Goal: Task Accomplishment & Management: Use online tool/utility

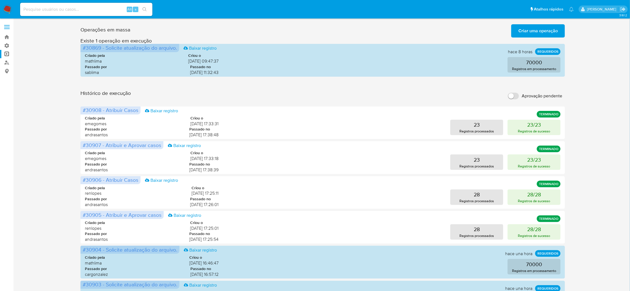
click at [555, 26] on span "Criar uma operação" at bounding box center [537, 31] width 39 height 12
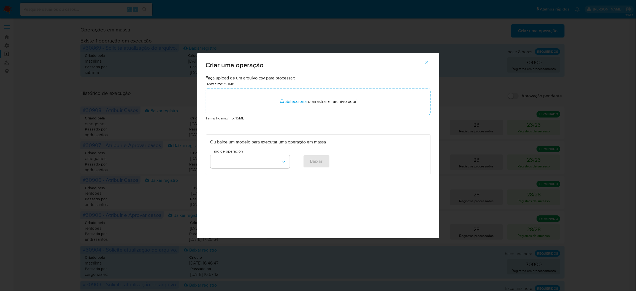
click at [425, 68] on span "button" at bounding box center [427, 62] width 5 height 12
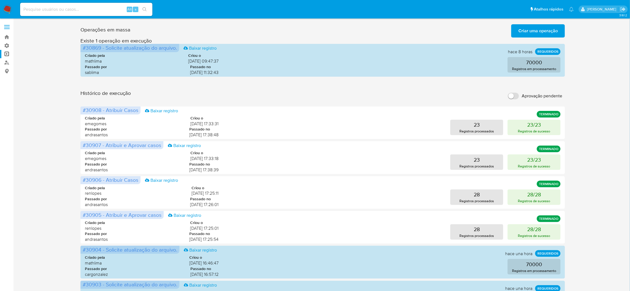
click at [544, 28] on span "Criar uma operação" at bounding box center [537, 31] width 39 height 12
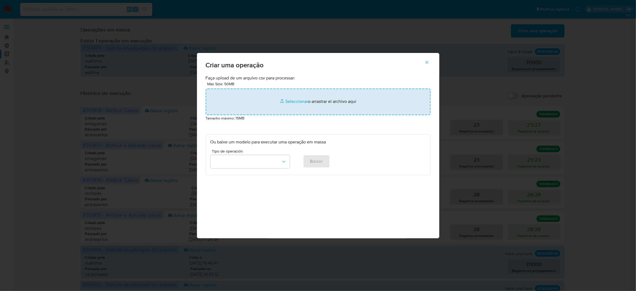
click at [359, 115] on input "file" at bounding box center [318, 101] width 225 height 26
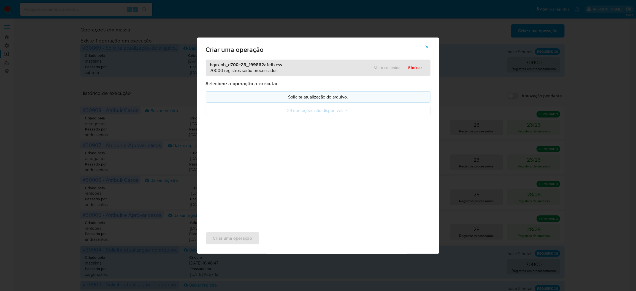
click at [340, 100] on p "Solicite atualização do arquivo." at bounding box center [319, 97] width 216 height 6
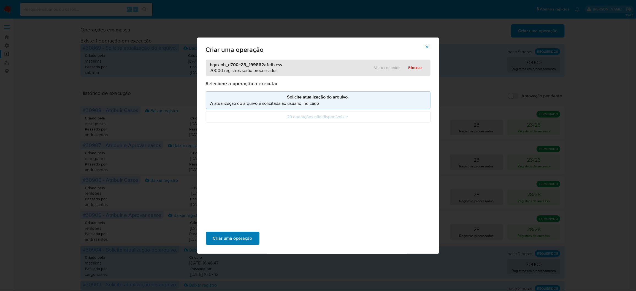
click at [252, 232] on span "Criar uma operação" at bounding box center [232, 238] width 39 height 12
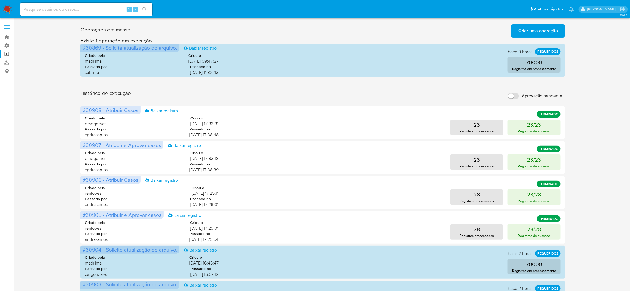
click at [533, 35] on span "Criar uma operação" at bounding box center [537, 31] width 39 height 12
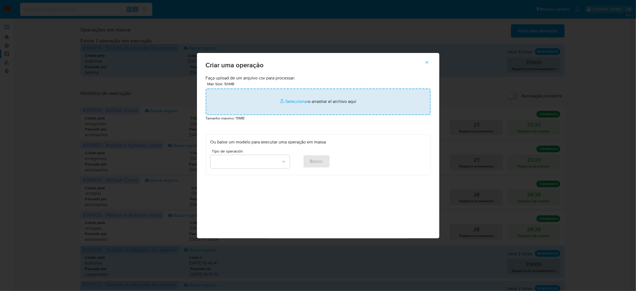
click at [310, 115] on input "file" at bounding box center [318, 101] width 225 height 26
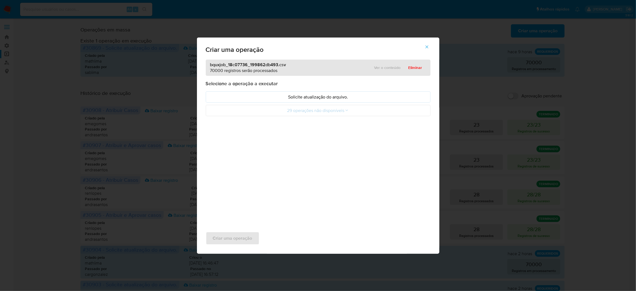
click at [348, 108] on div "Selecione a operação a executar Solicite atualização do arquivo. 29 operações n…" at bounding box center [318, 98] width 225 height 36
click at [348, 100] on p "Solicite atualização do arquivo." at bounding box center [319, 97] width 216 height 6
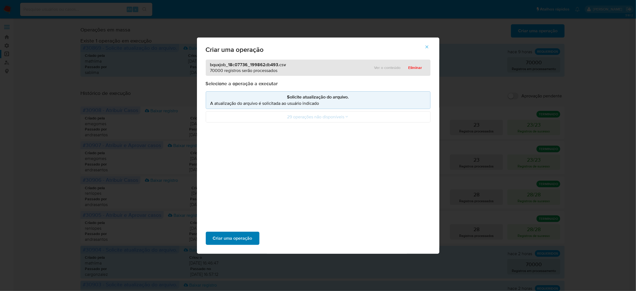
click at [250, 232] on span "Criar uma operação" at bounding box center [232, 238] width 39 height 12
